Goal: Information Seeking & Learning: Learn about a topic

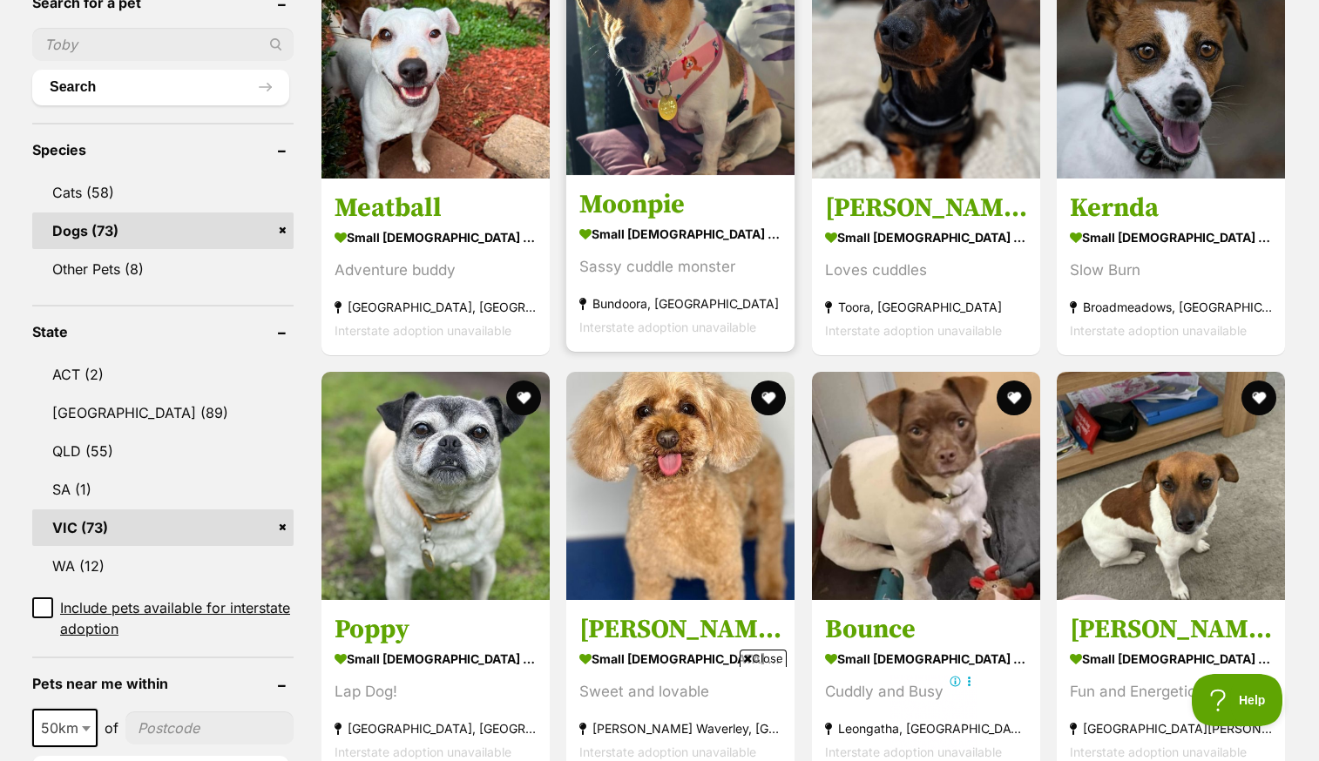
scroll to position [645, 0]
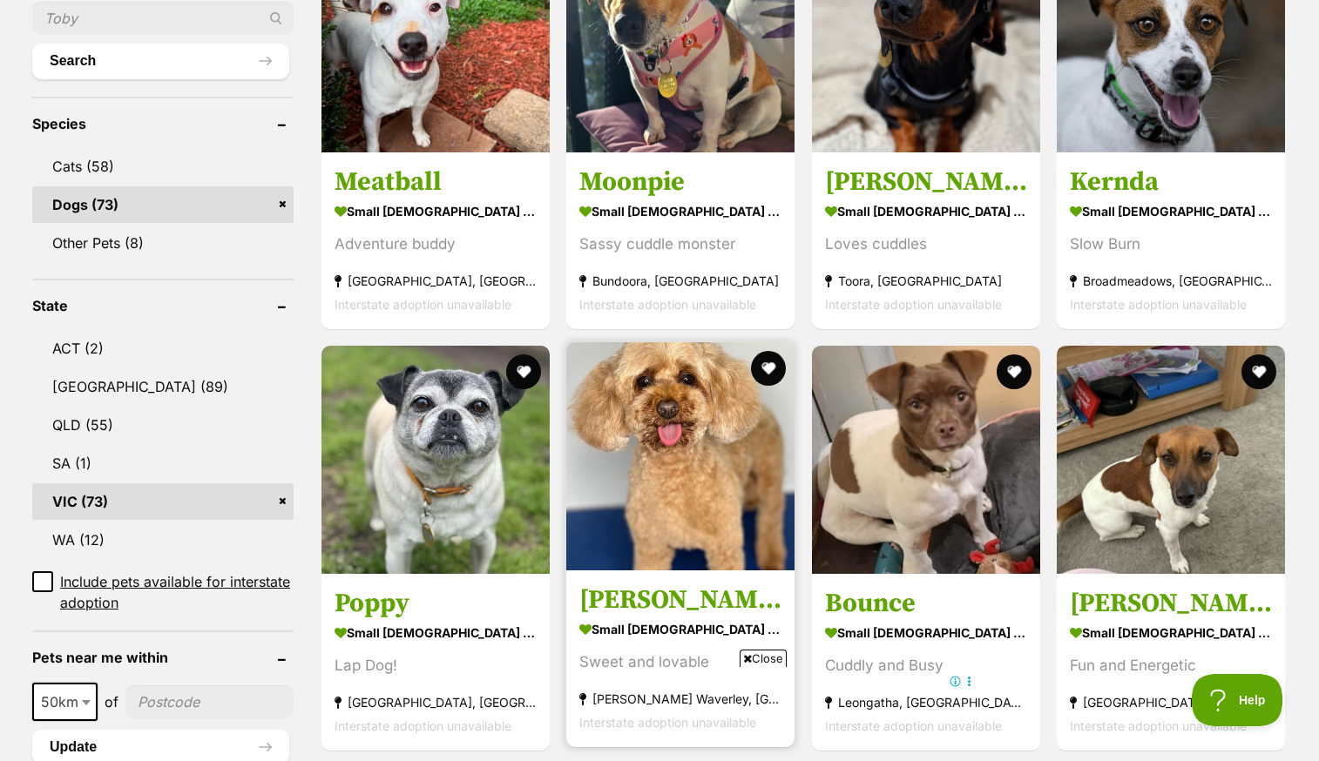
click at [707, 430] on img at bounding box center [680, 456] width 228 height 228
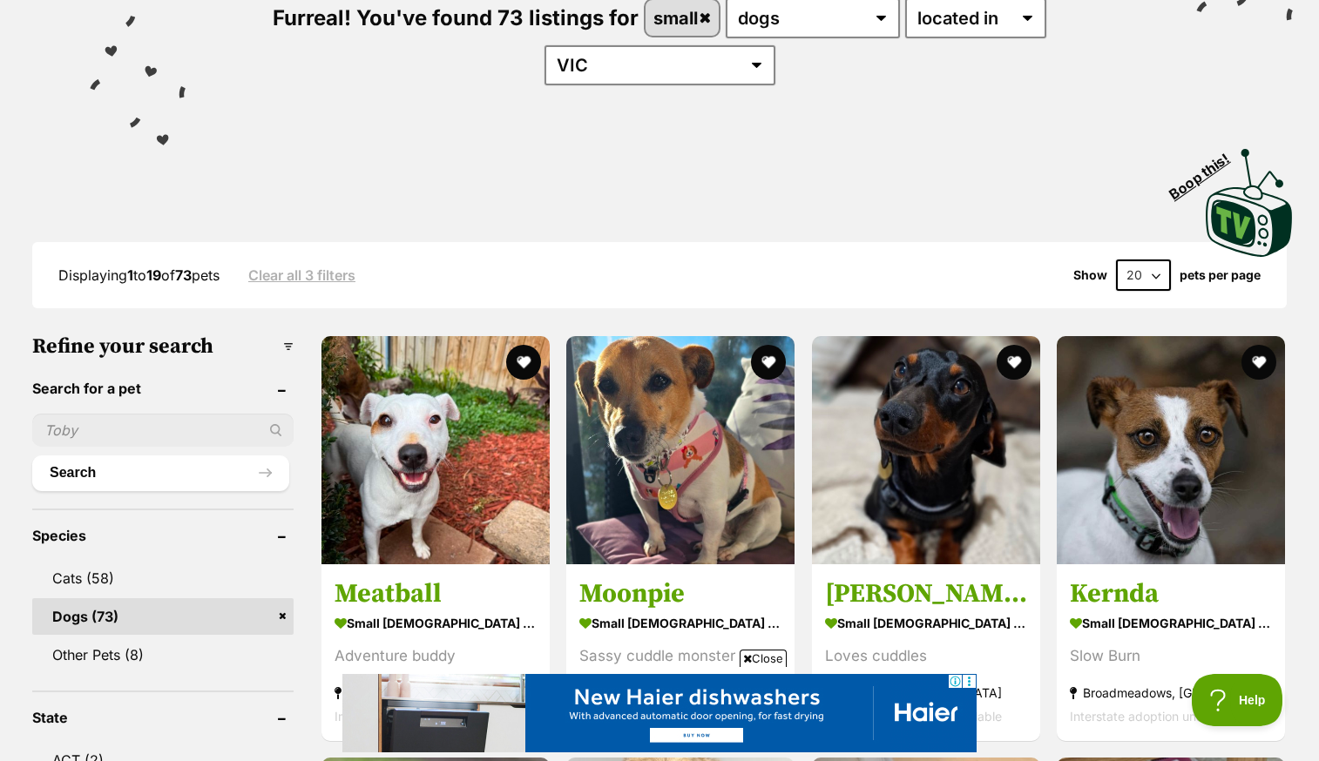
scroll to position [552, 0]
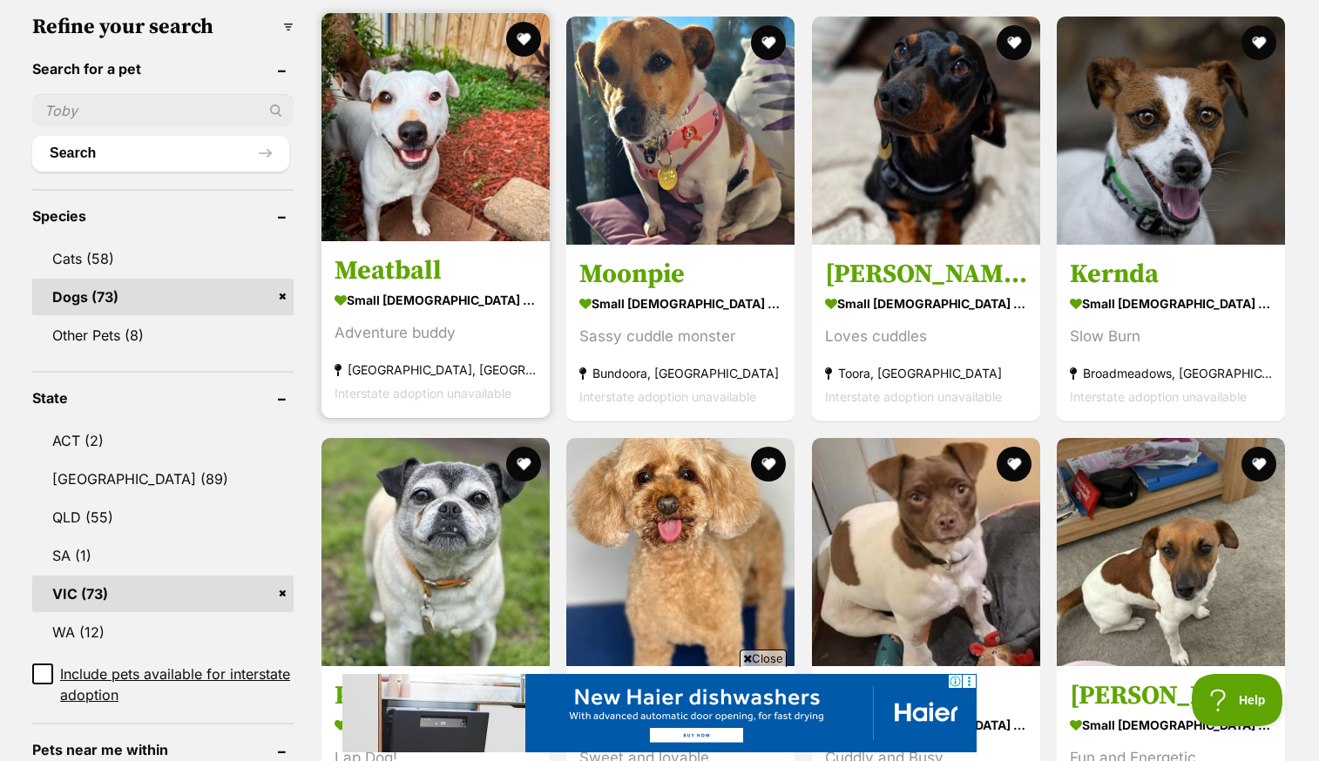
click at [438, 136] on img at bounding box center [435, 127] width 228 height 228
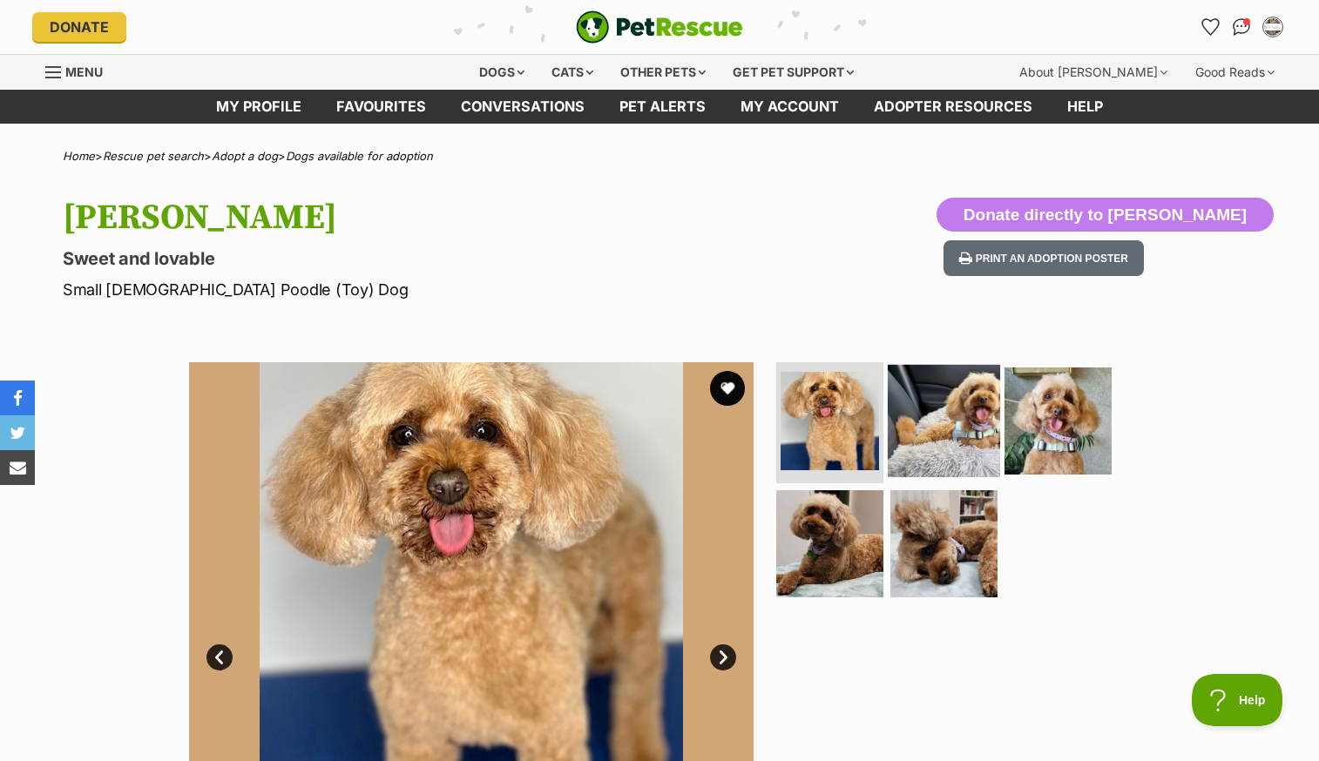
click at [946, 436] on img at bounding box center [944, 420] width 112 height 112
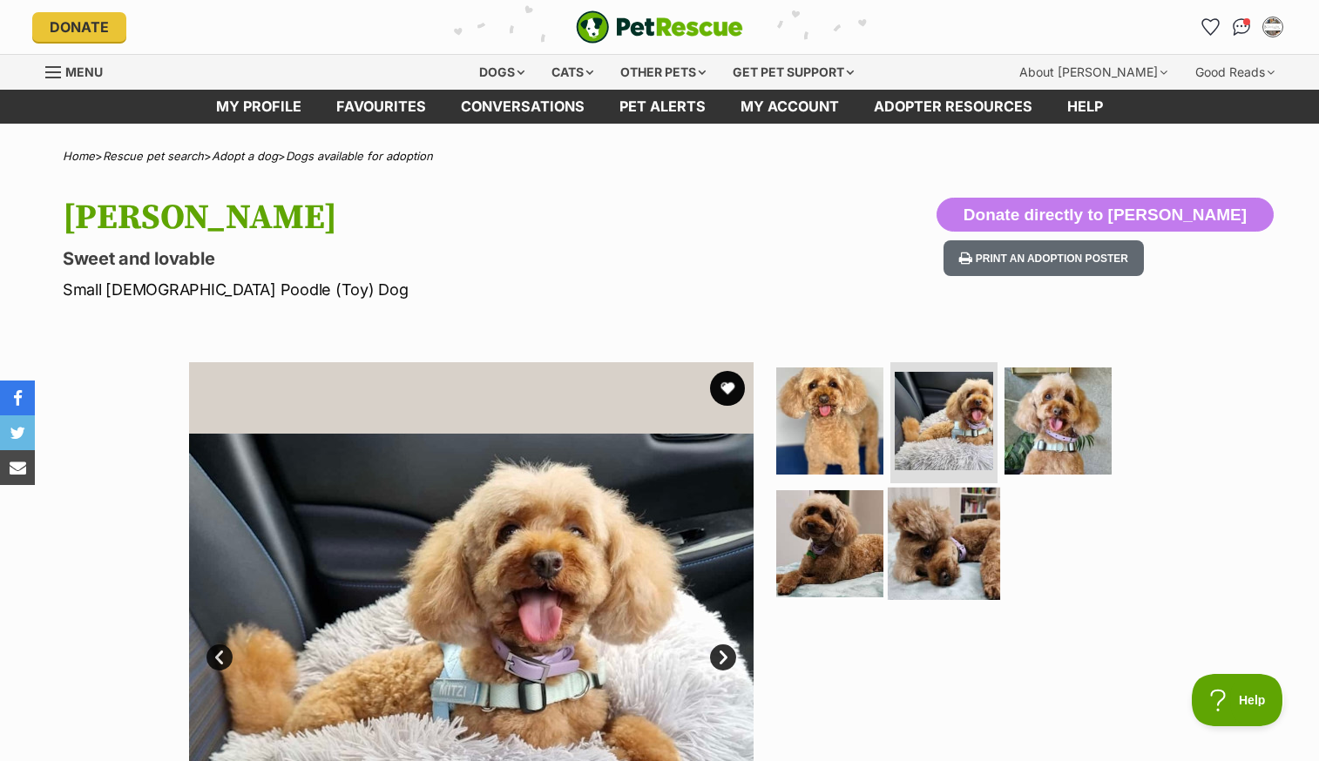
click at [937, 542] on img at bounding box center [944, 544] width 112 height 112
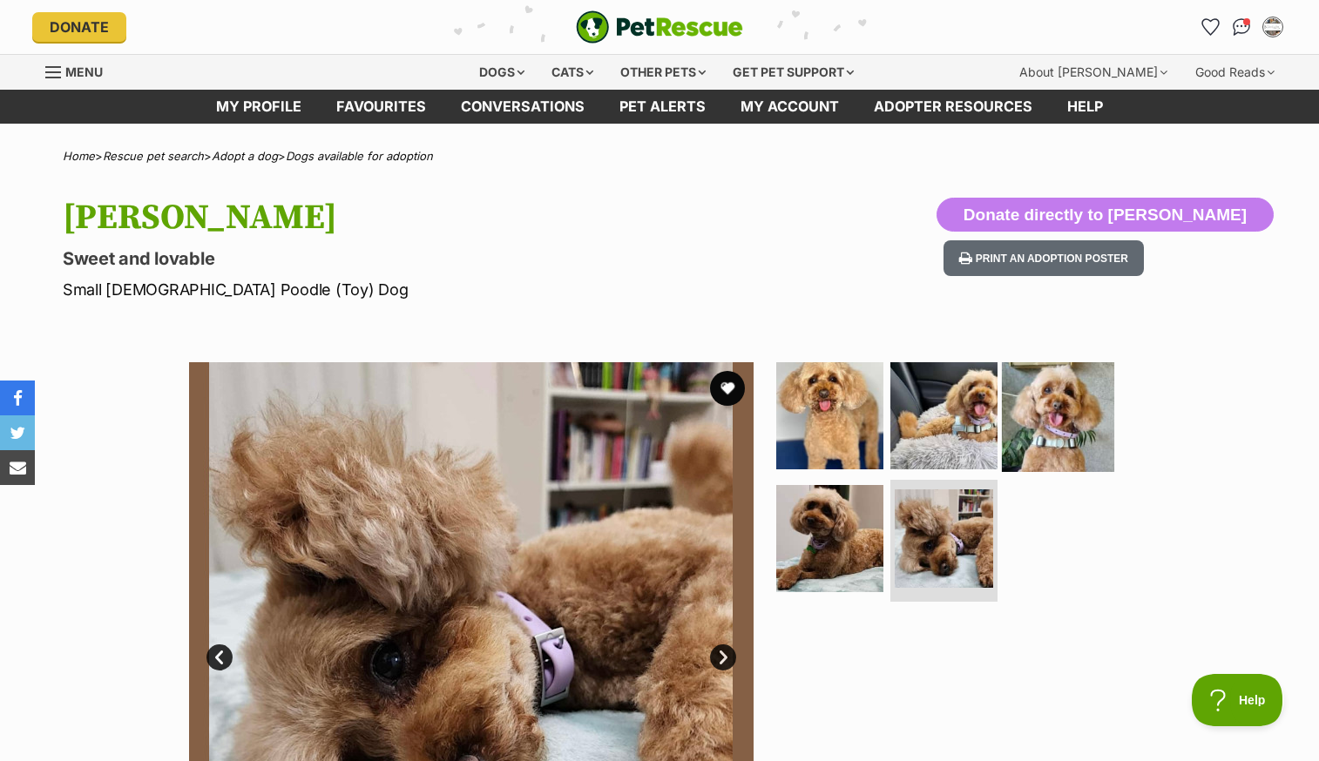
click at [1049, 417] on img at bounding box center [1058, 415] width 112 height 112
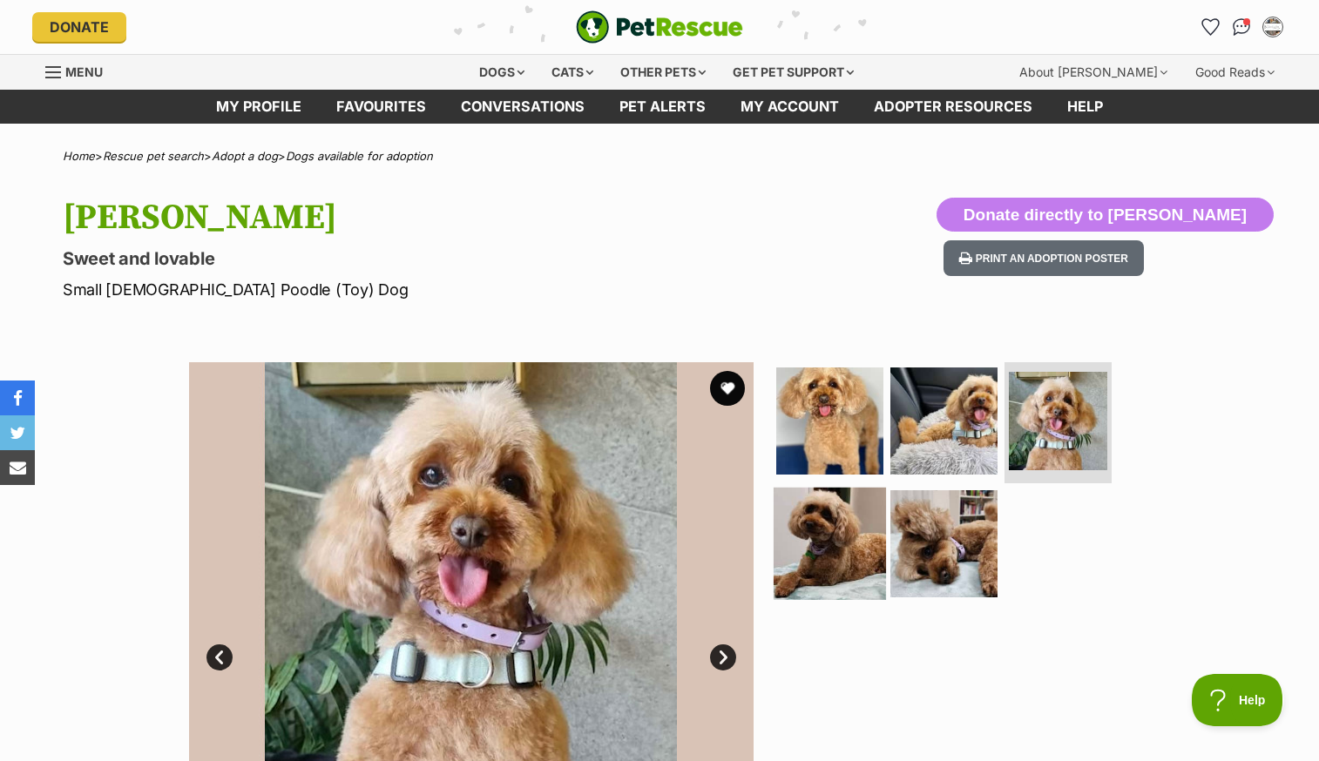
click at [864, 518] on img at bounding box center [830, 544] width 112 height 112
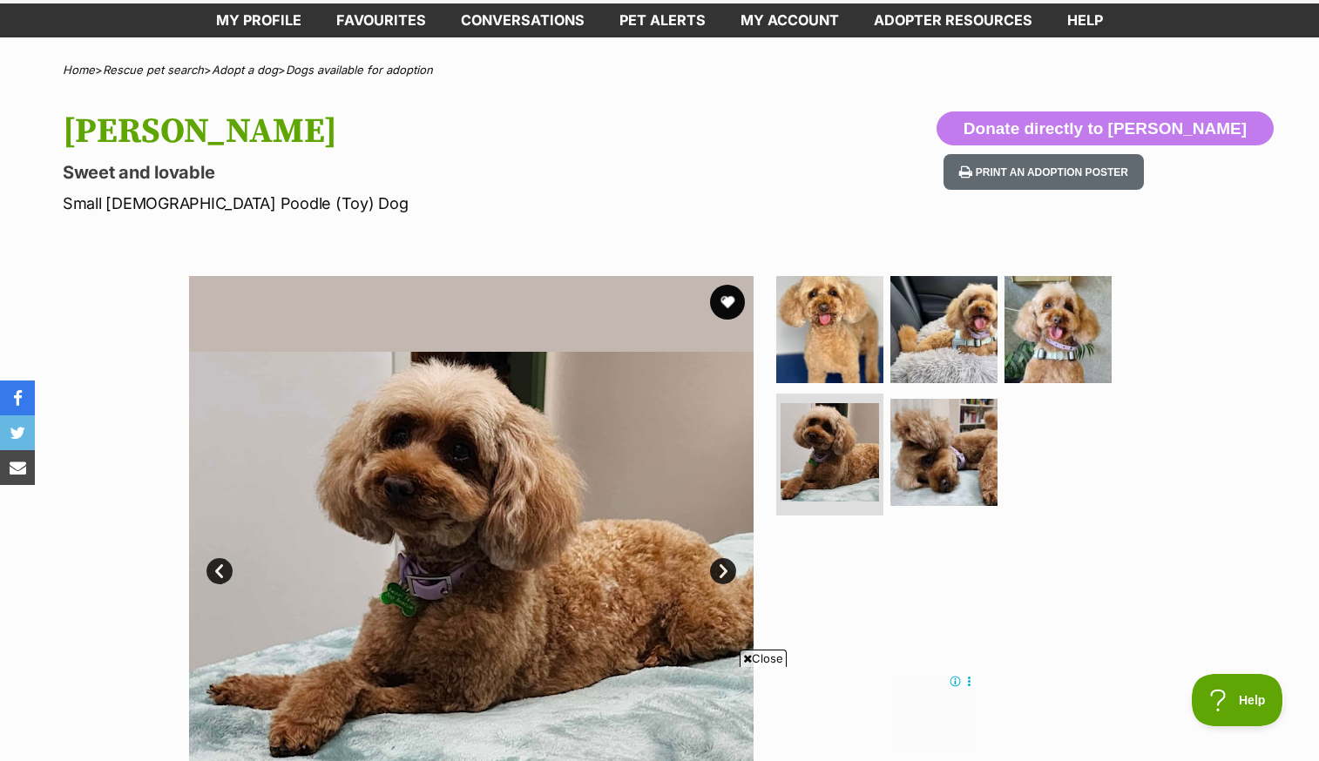
scroll to position [78, 0]
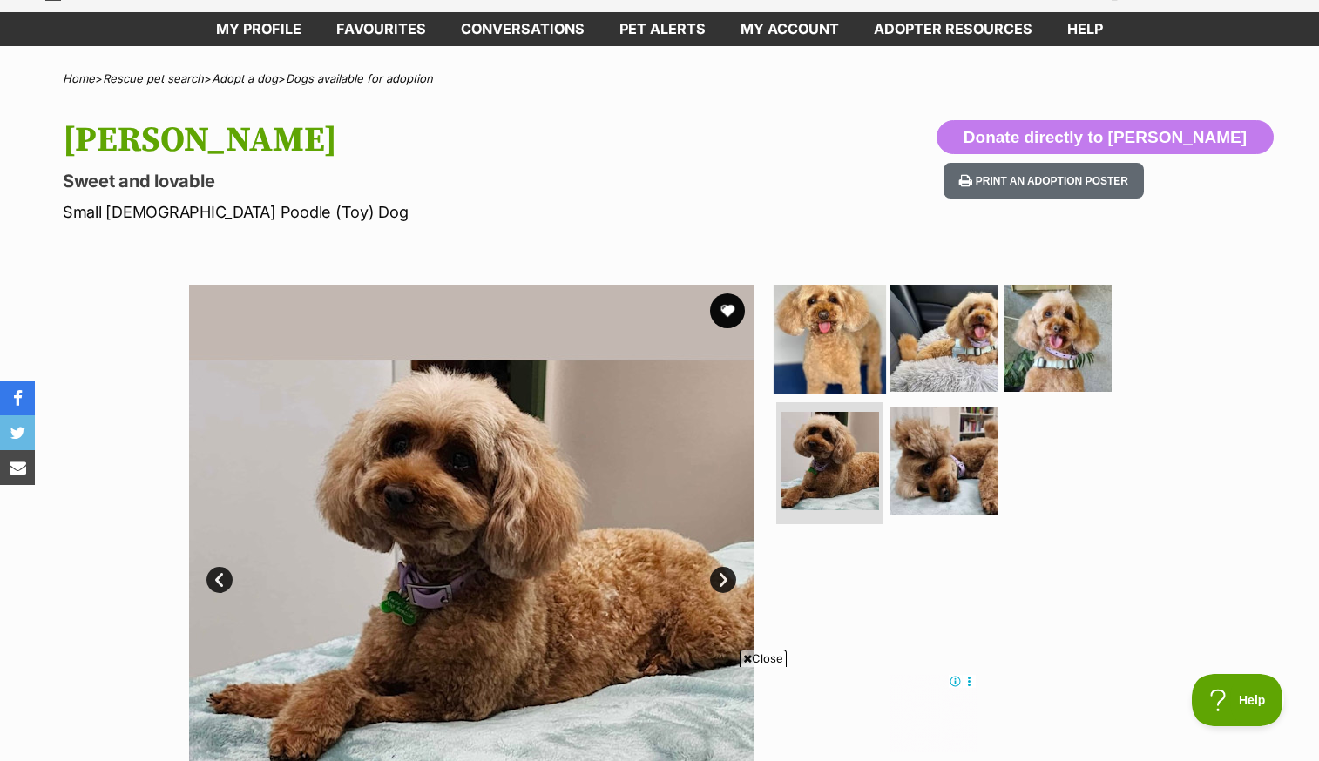
click at [830, 336] on img at bounding box center [830, 337] width 112 height 112
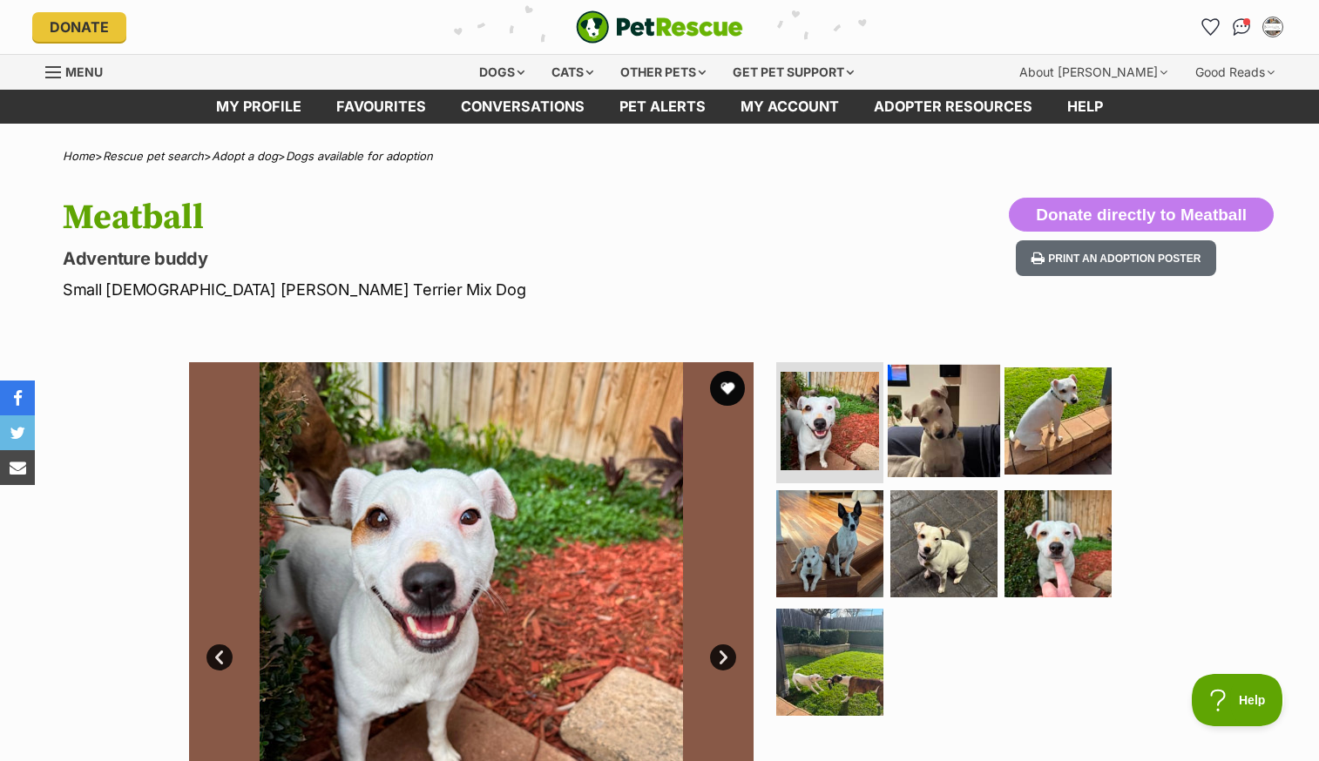
click at [937, 413] on img at bounding box center [944, 420] width 112 height 112
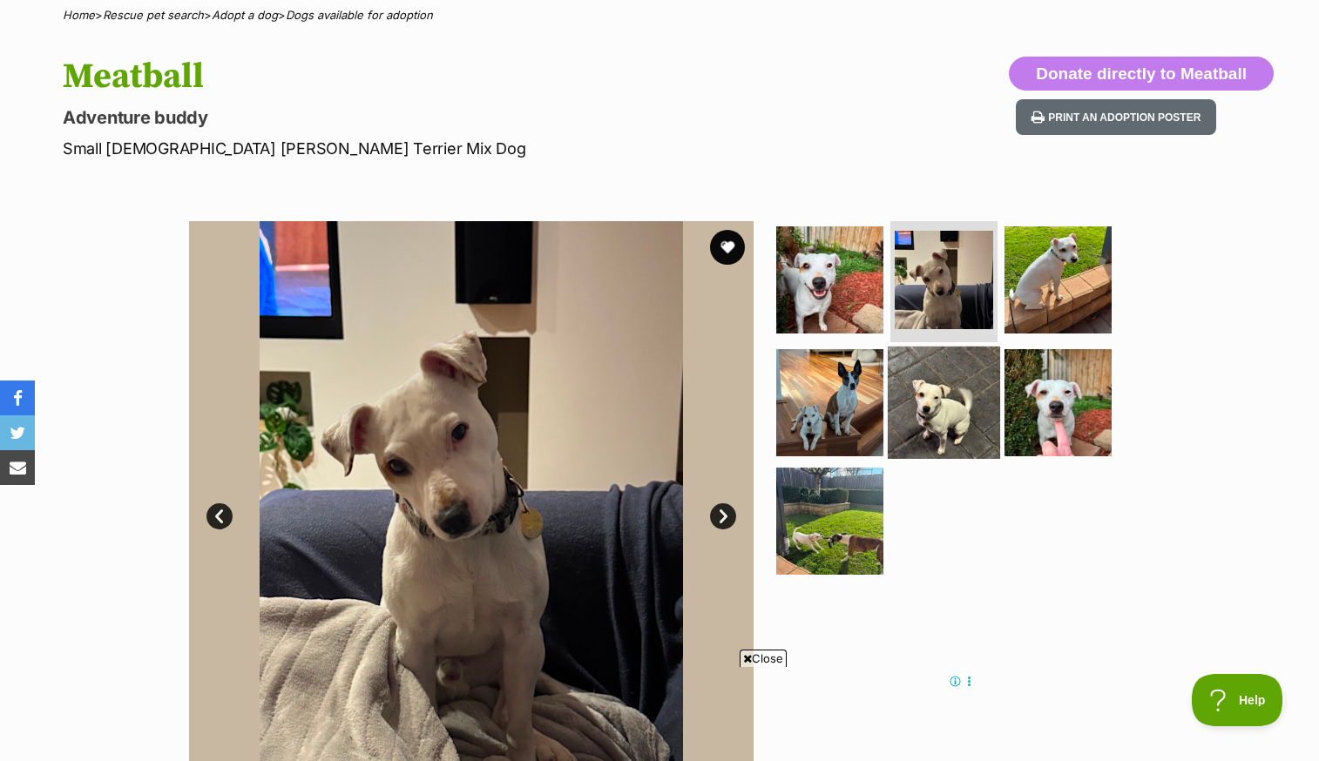
click at [937, 413] on img at bounding box center [944, 403] width 112 height 112
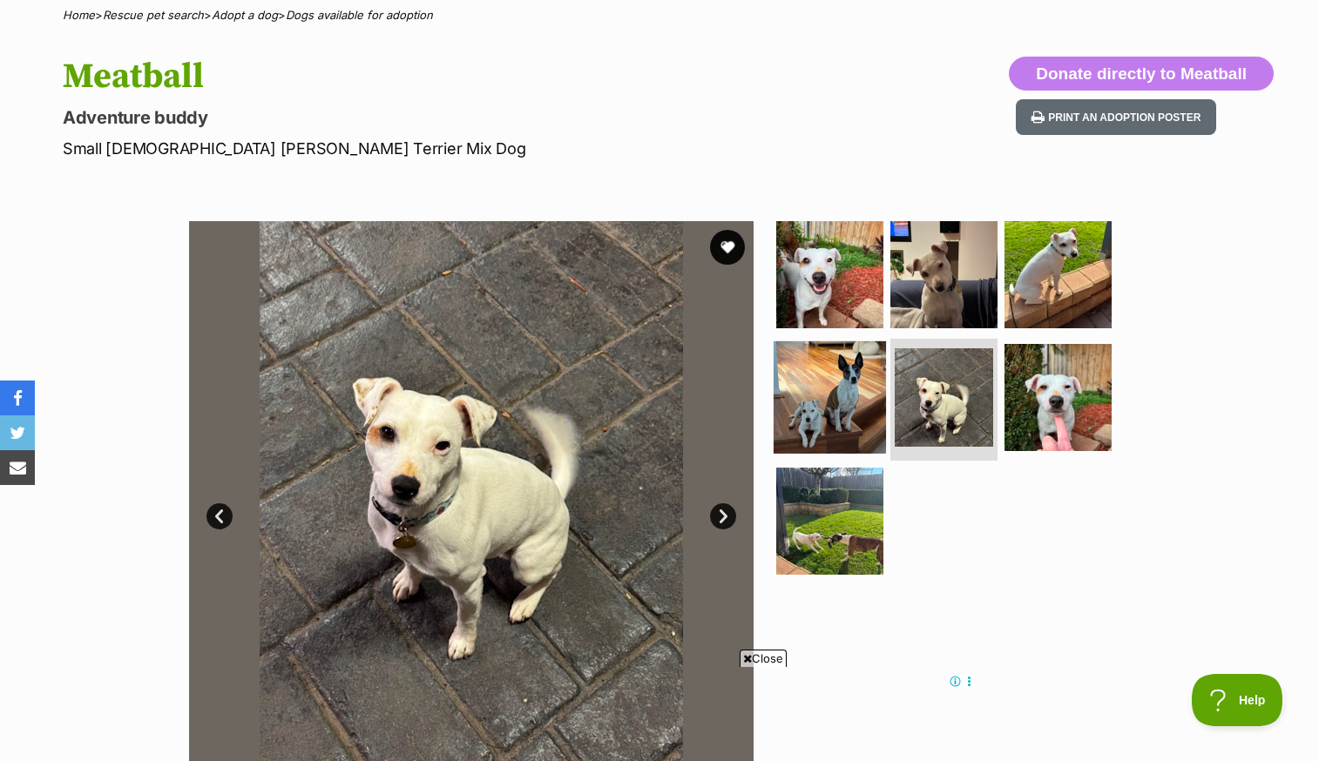
click at [839, 405] on img at bounding box center [830, 398] width 112 height 112
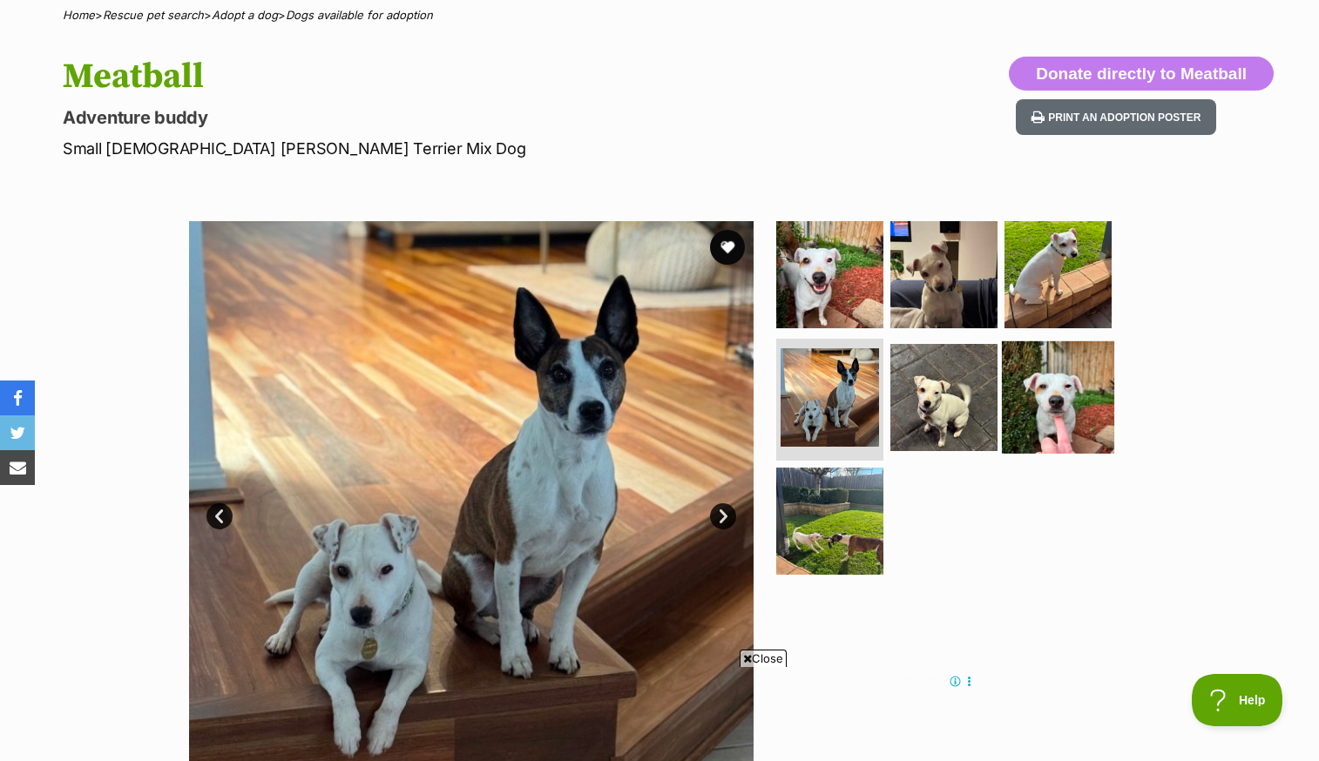
click at [1011, 412] on img at bounding box center [1058, 398] width 112 height 112
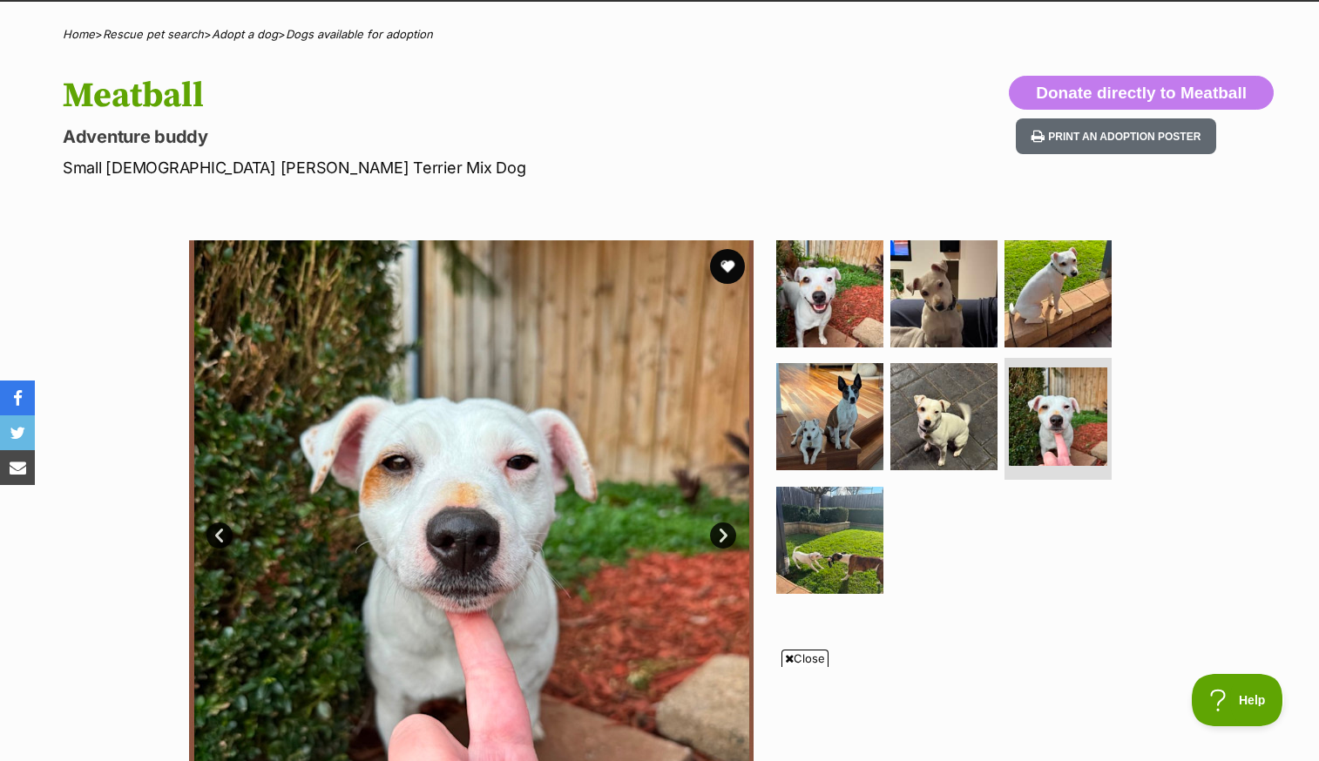
scroll to position [111, 0]
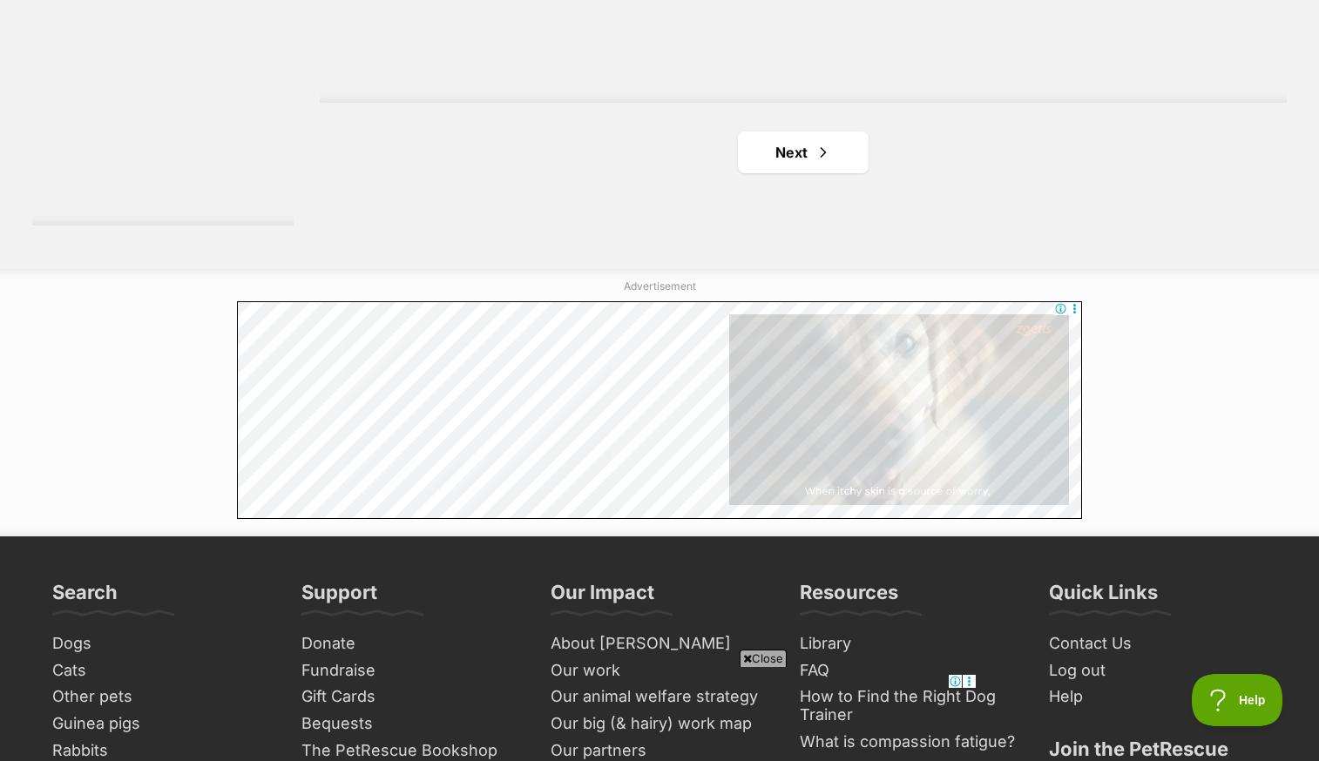
scroll to position [3345, 0]
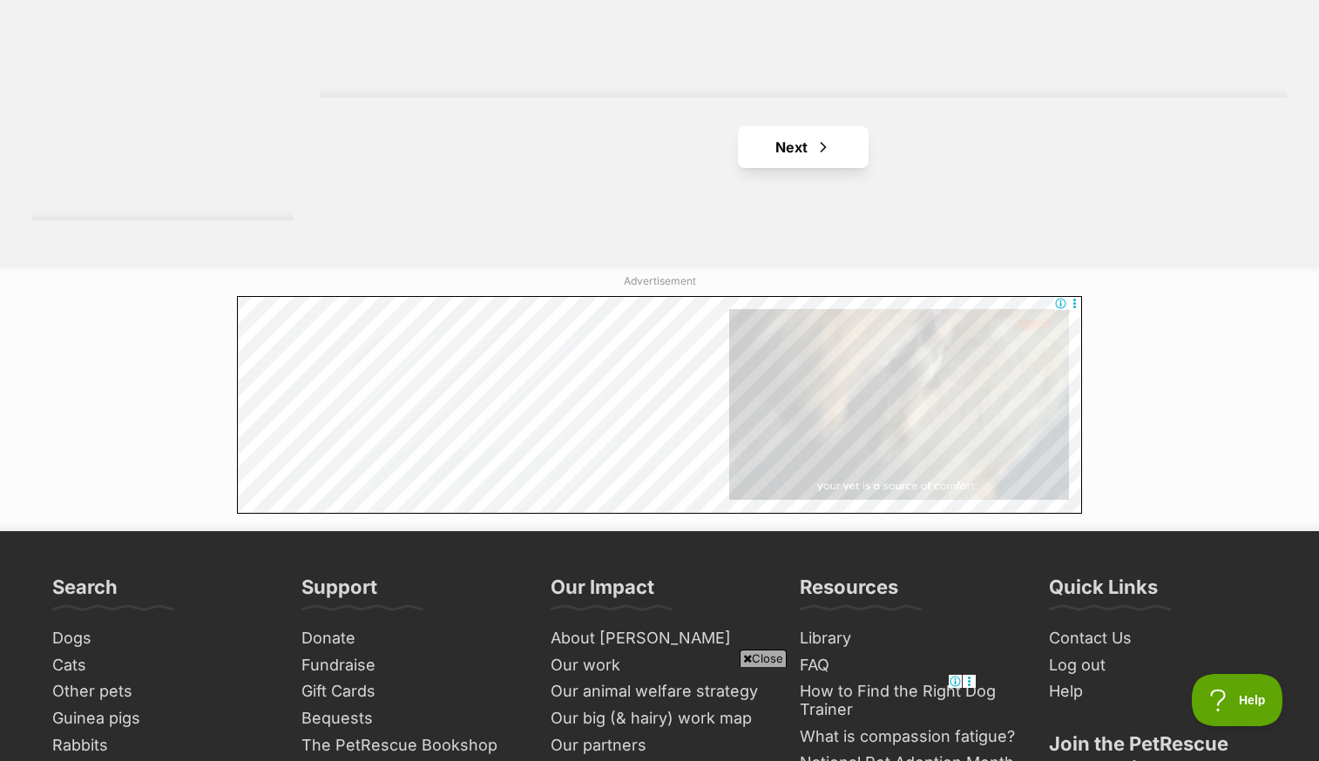
click at [820, 137] on span "Next page" at bounding box center [823, 147] width 17 height 21
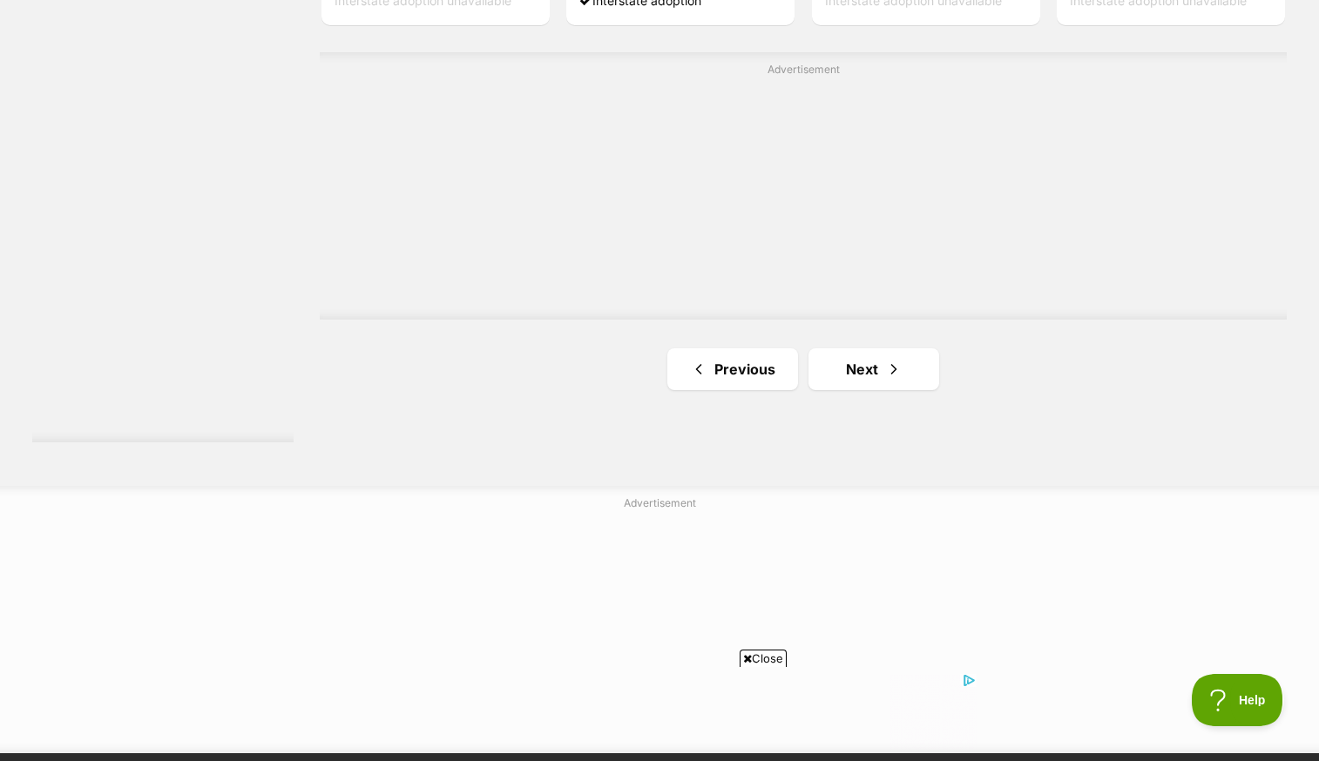
scroll to position [3129, 0]
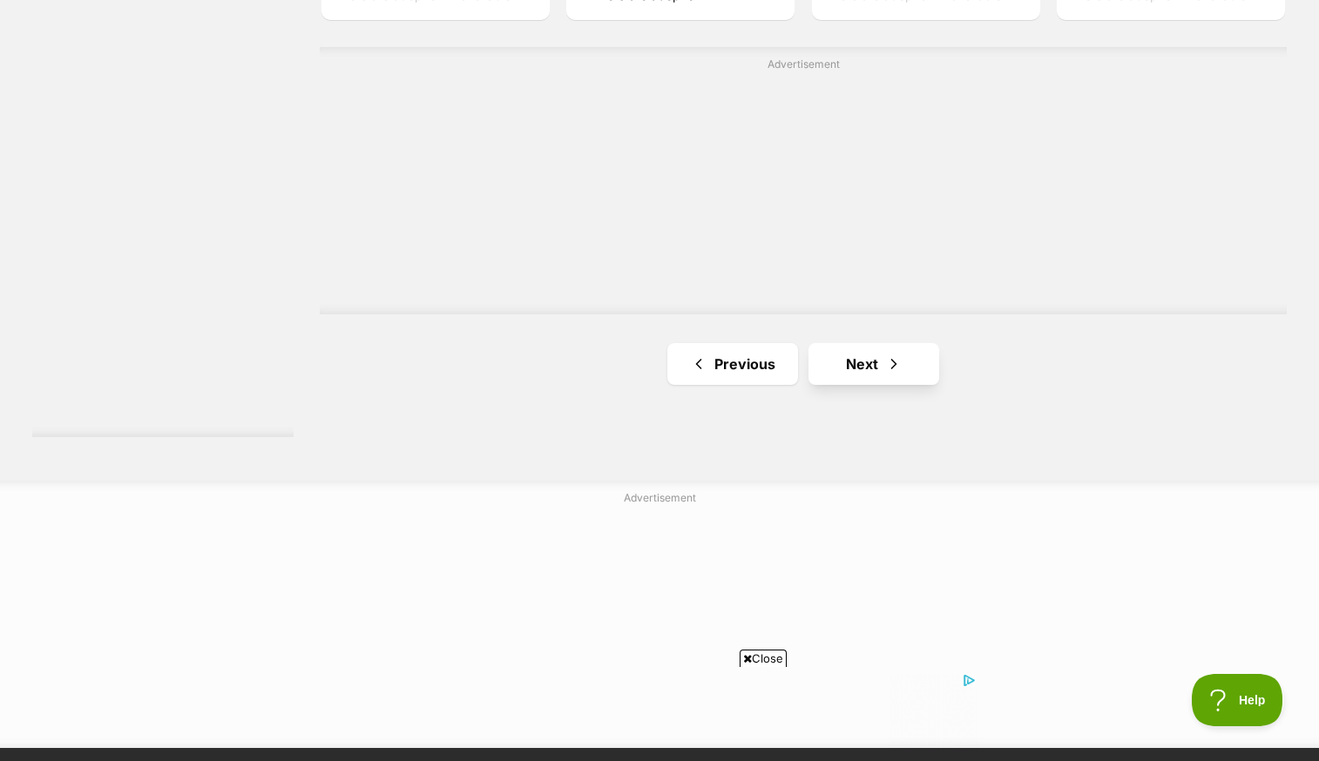
click at [860, 343] on link "Next" at bounding box center [873, 364] width 131 height 42
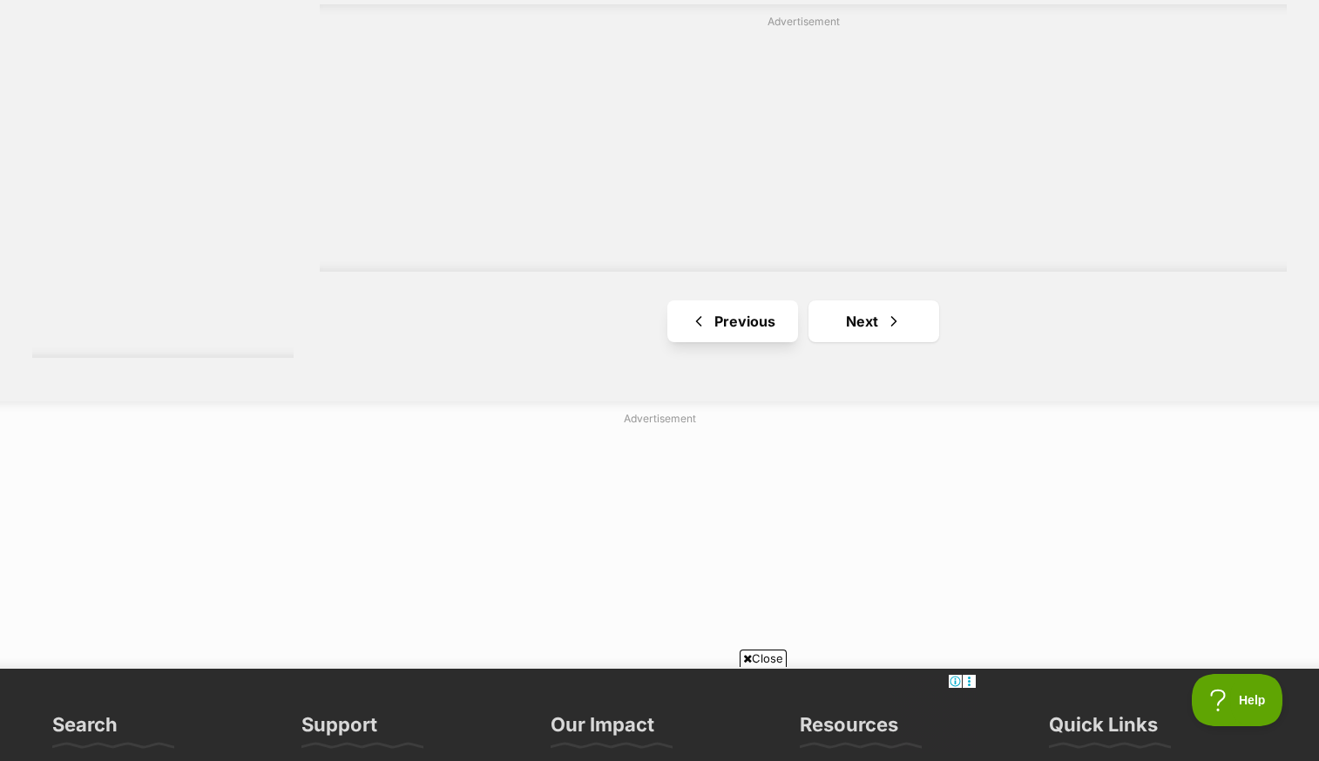
click at [743, 301] on link "Previous" at bounding box center [732, 322] width 131 height 42
